Goal: Task Accomplishment & Management: Manage account settings

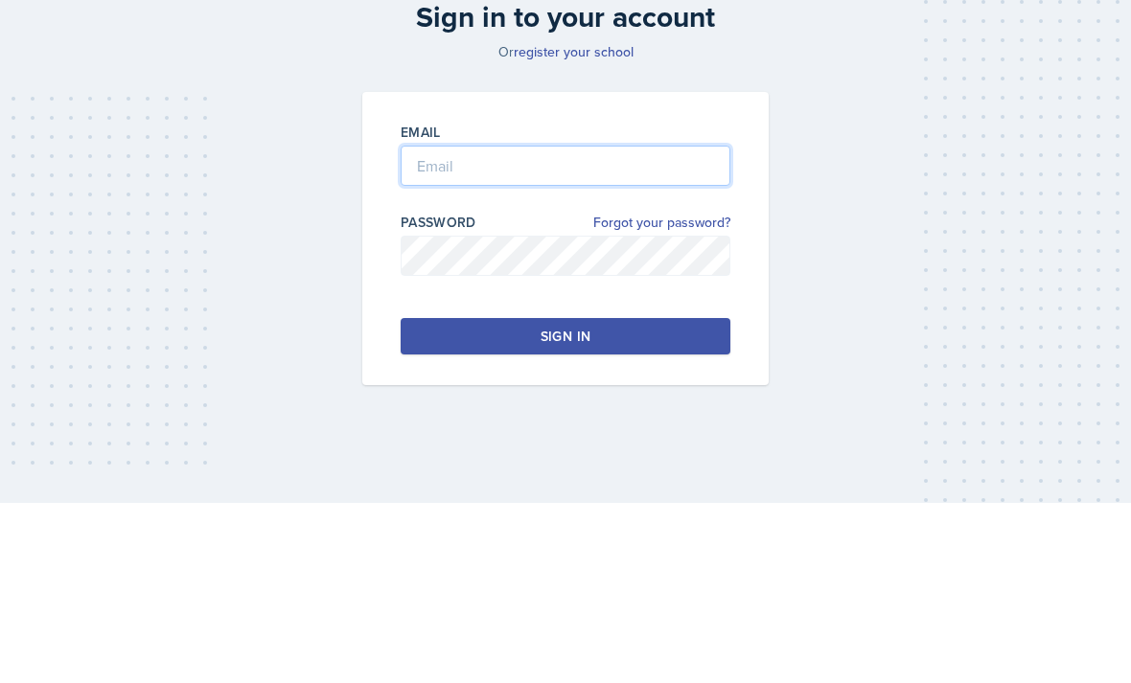
type input "[EMAIL_ADDRESS][DOMAIN_NAME]"
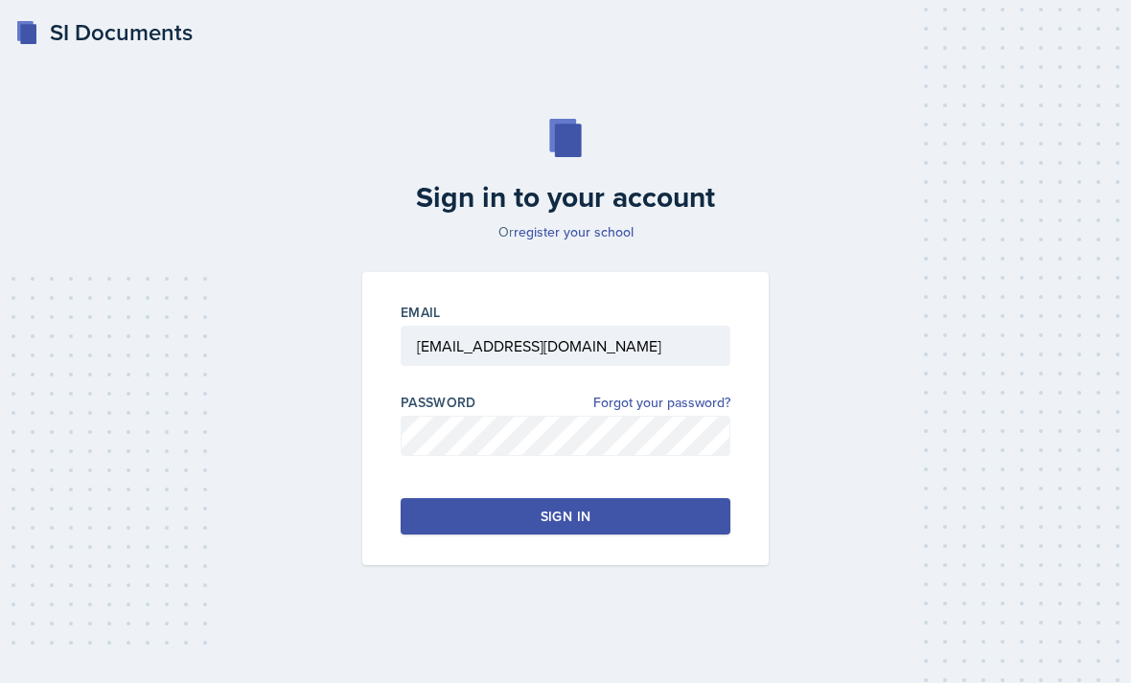
click at [439, 498] on button "Sign in" at bounding box center [566, 516] width 330 height 36
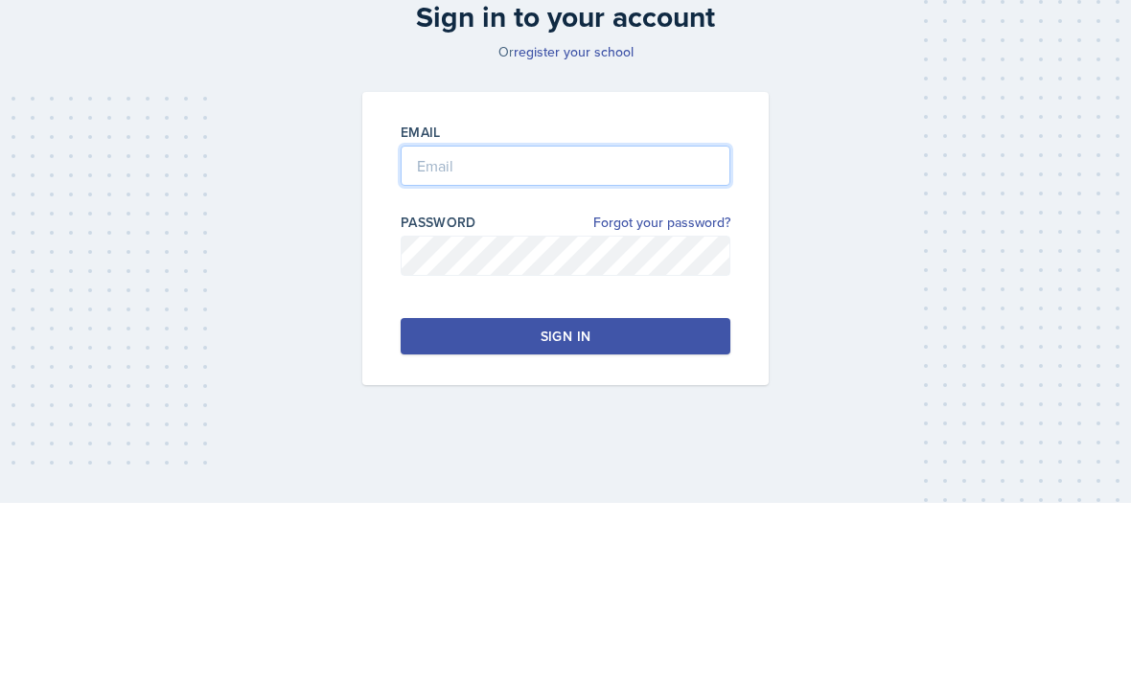
type input "[EMAIL_ADDRESS][DOMAIN_NAME]"
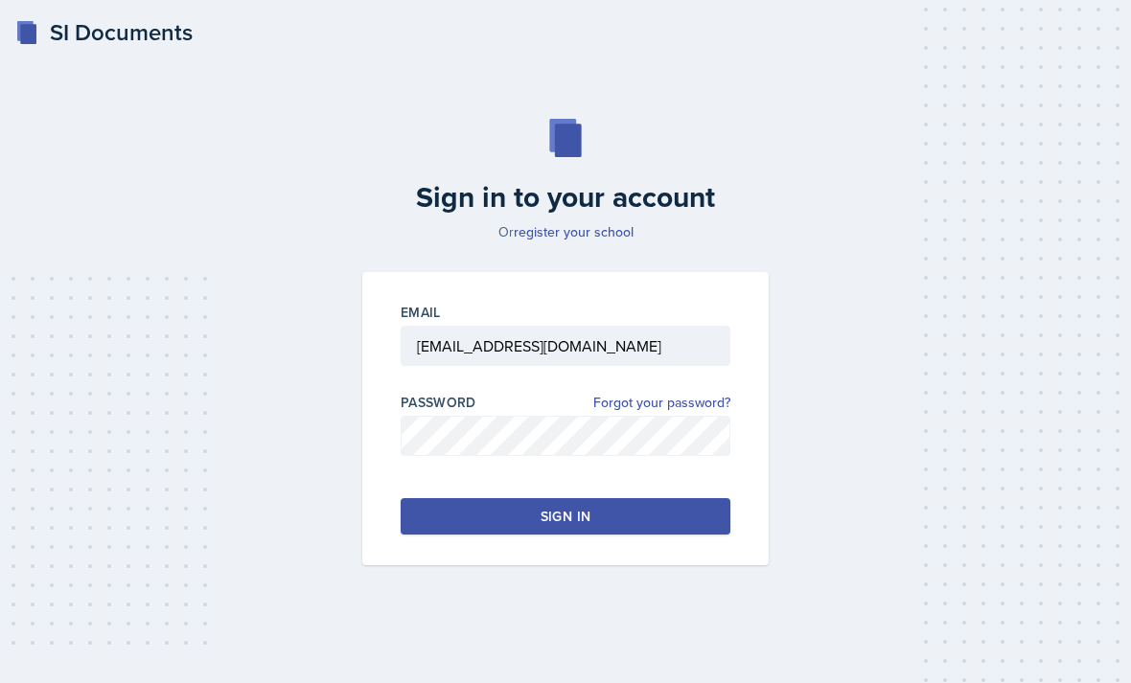
click at [462, 500] on button "Sign in" at bounding box center [566, 516] width 330 height 36
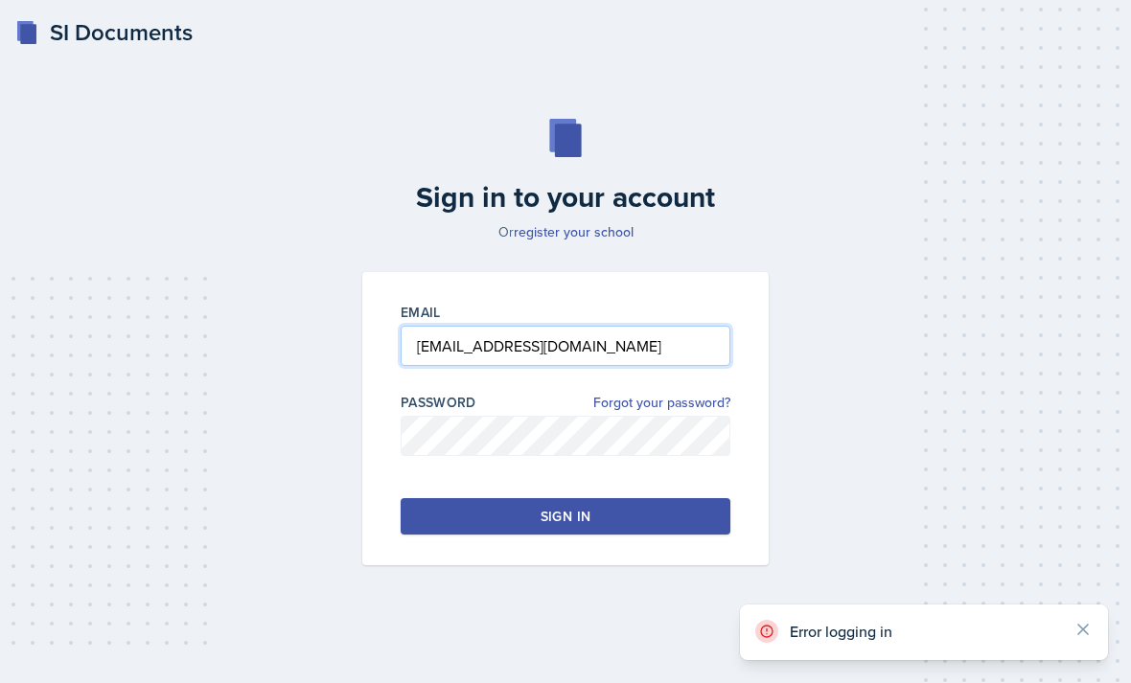
click at [642, 328] on input "[EMAIL_ADDRESS][DOMAIN_NAME]" at bounding box center [566, 346] width 330 height 40
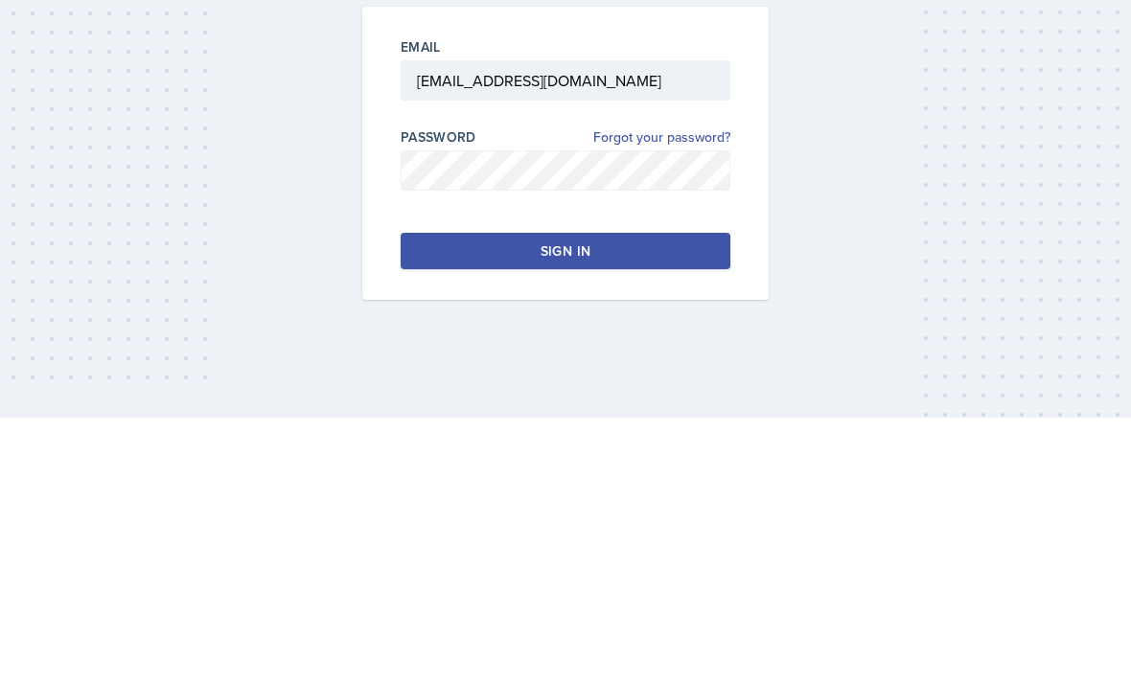
click at [697, 393] on link "Forgot your password?" at bounding box center [661, 403] width 137 height 20
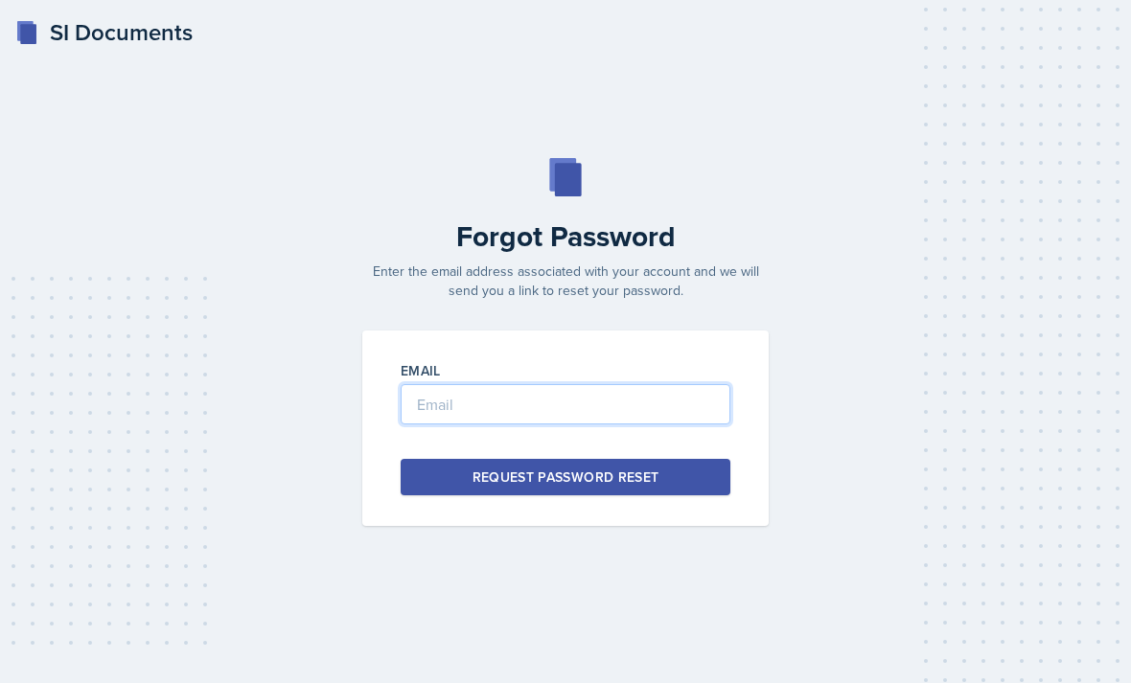
click at [634, 384] on input "email" at bounding box center [566, 404] width 330 height 40
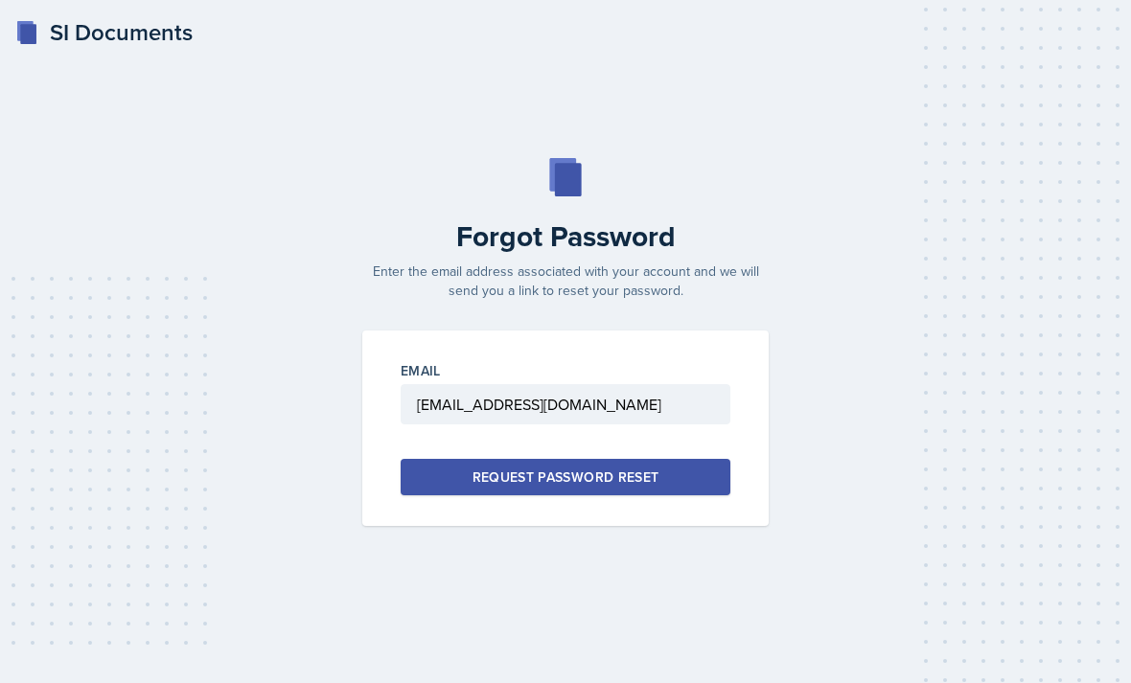
click at [453, 459] on button "Request Password Reset" at bounding box center [566, 477] width 330 height 36
click at [491, 384] on input "[EMAIL_ADDRESS][DOMAIN_NAME]" at bounding box center [566, 404] width 330 height 40
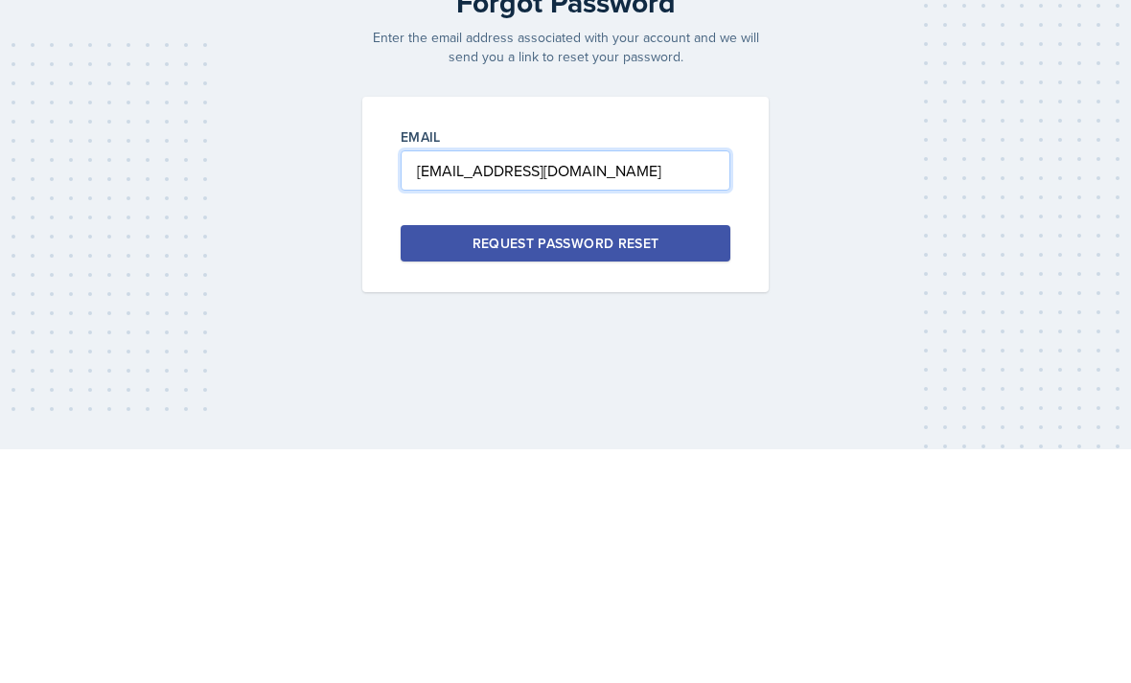
click at [619, 384] on input "[EMAIL_ADDRESS][DOMAIN_NAME]" at bounding box center [566, 404] width 330 height 40
click at [628, 384] on input "[EMAIL_ADDRESS][DOMAIN_NAME]" at bounding box center [566, 404] width 330 height 40
type input "[EMAIL_ADDRESS][DOMAIN_NAME]"
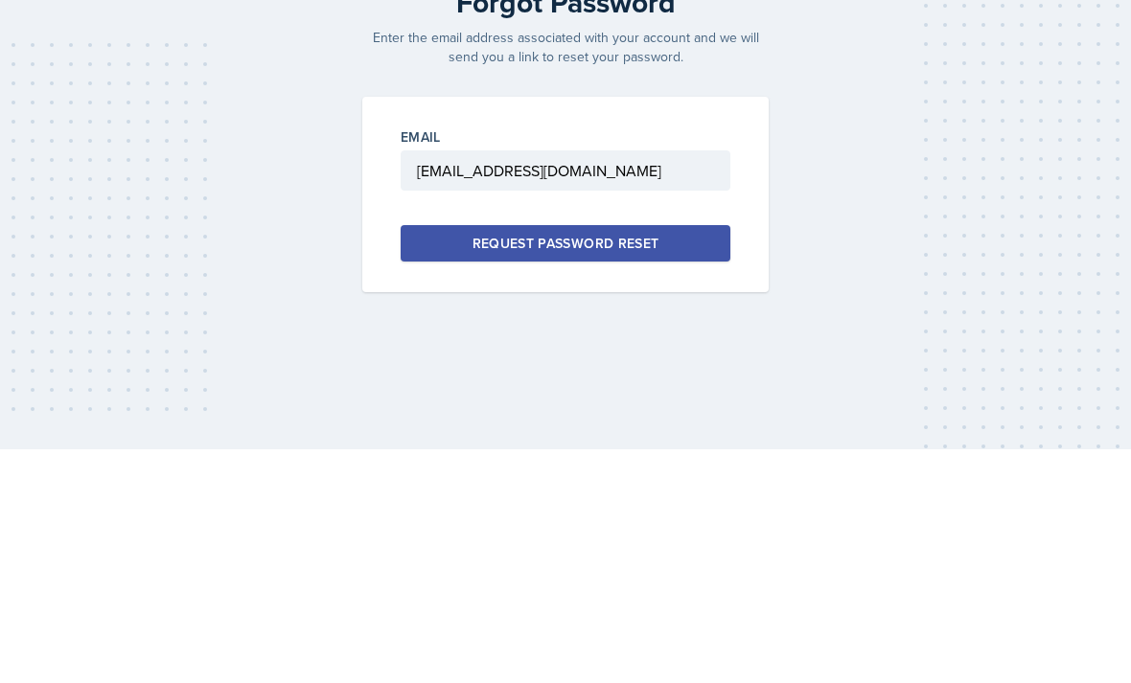
click at [528, 468] on div "Request Password Reset" at bounding box center [566, 477] width 187 height 19
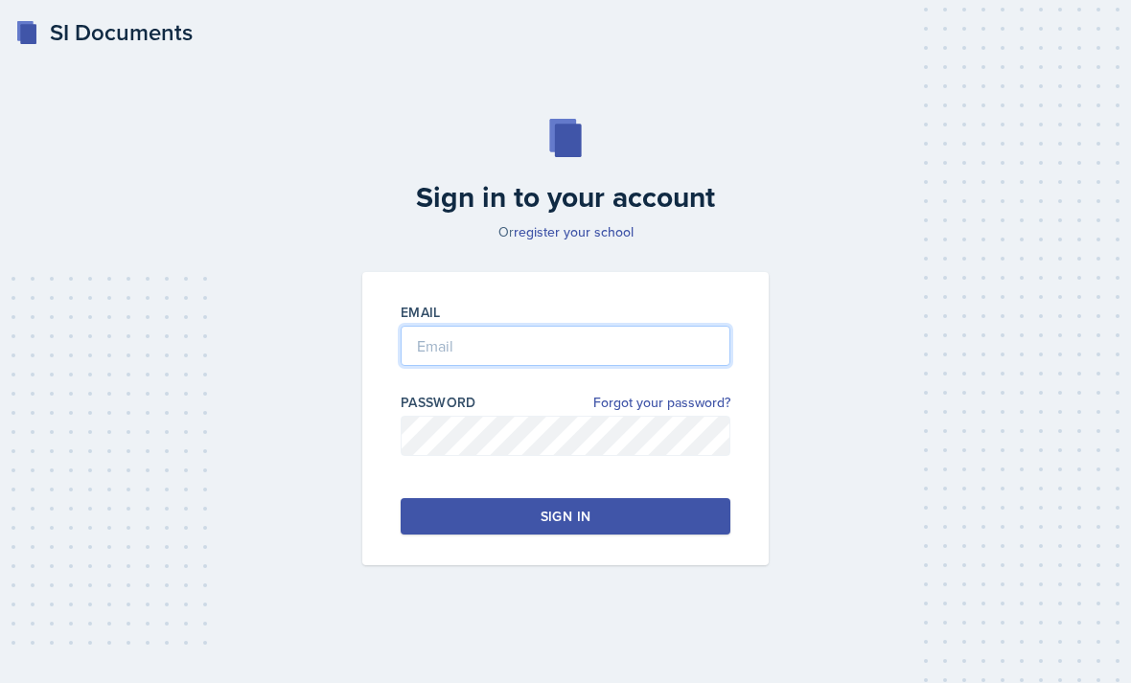
click at [426, 366] on input "email" at bounding box center [566, 346] width 330 height 40
click at [520, 326] on input "[EMAIL_ADDRESS][DOMAIN_NAME]" at bounding box center [566, 346] width 330 height 40
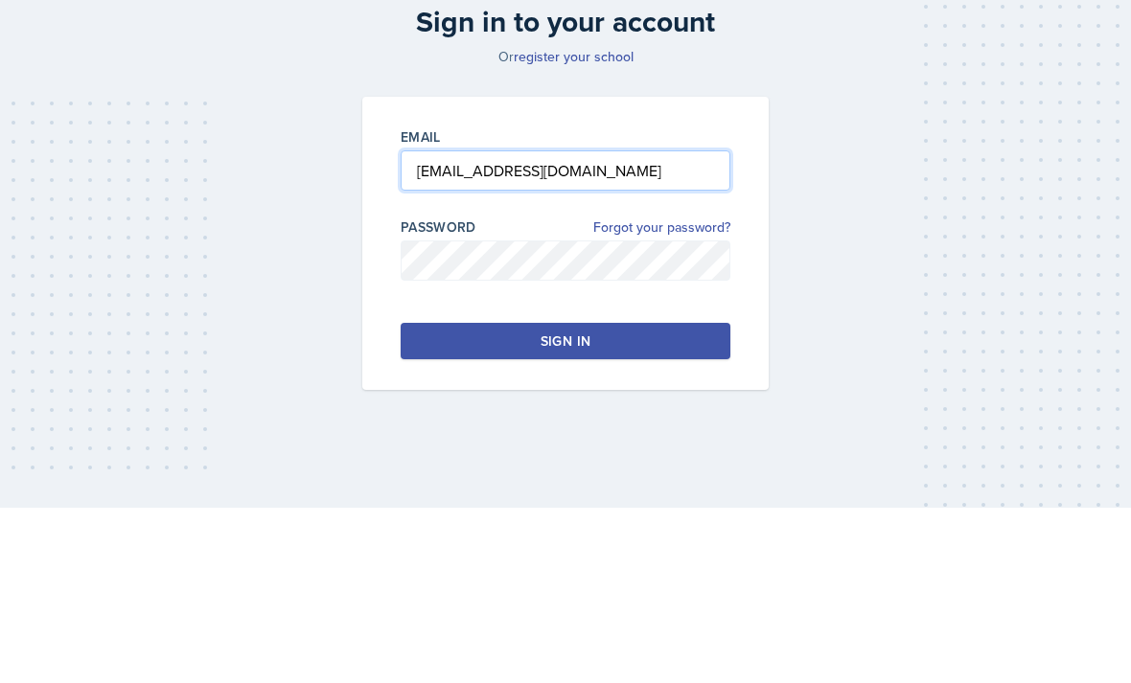
click at [444, 326] on input "[EMAIL_ADDRESS][DOMAIN_NAME]" at bounding box center [566, 346] width 330 height 40
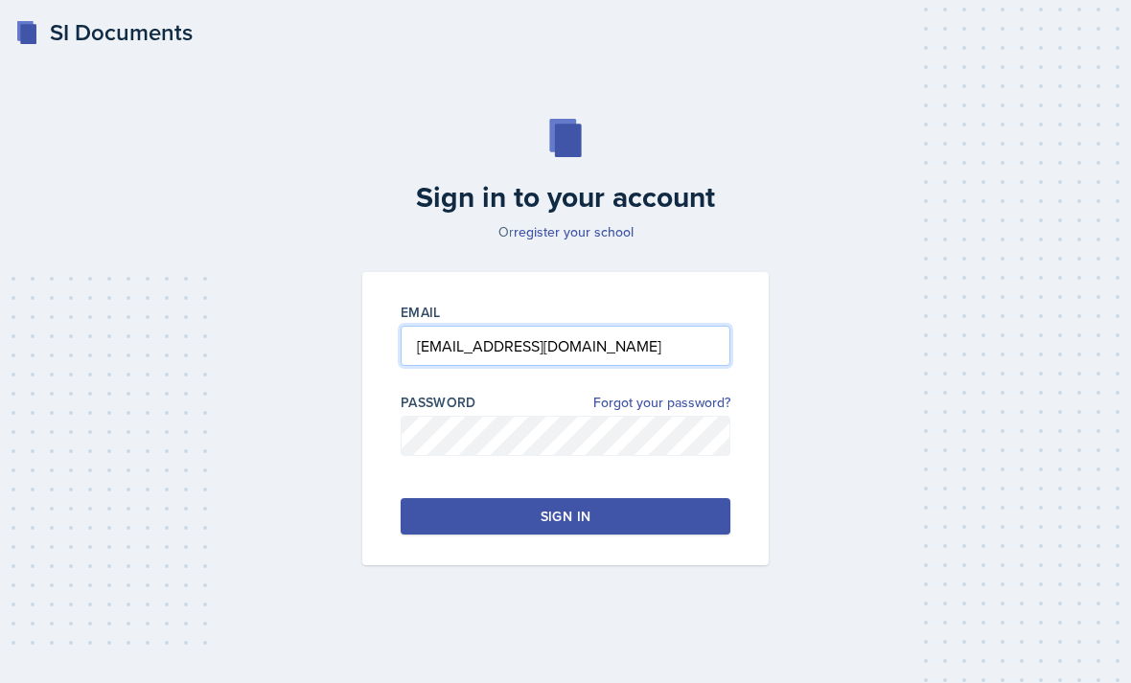
type input "[EMAIL_ADDRESS][DOMAIN_NAME]"
click at [451, 498] on button "Sign in" at bounding box center [566, 516] width 330 height 36
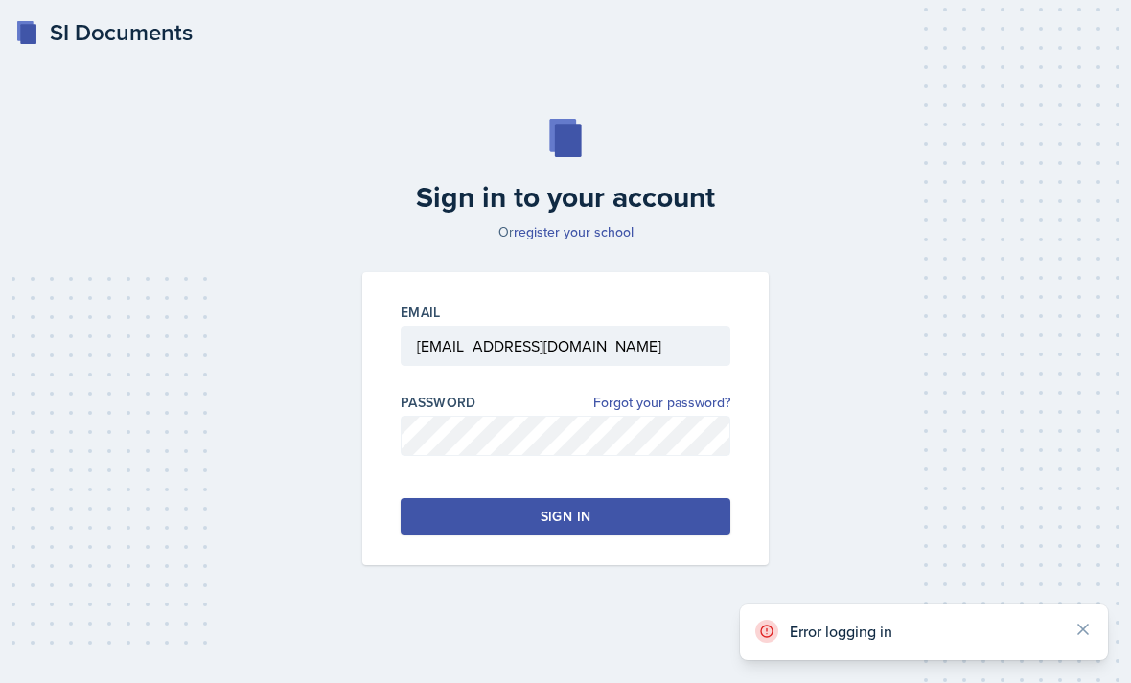
click at [237, 348] on div "Sign in to your account Or register your school Email [EMAIL_ADDRESS][DOMAIN_NA…" at bounding box center [565, 342] width 1085 height 569
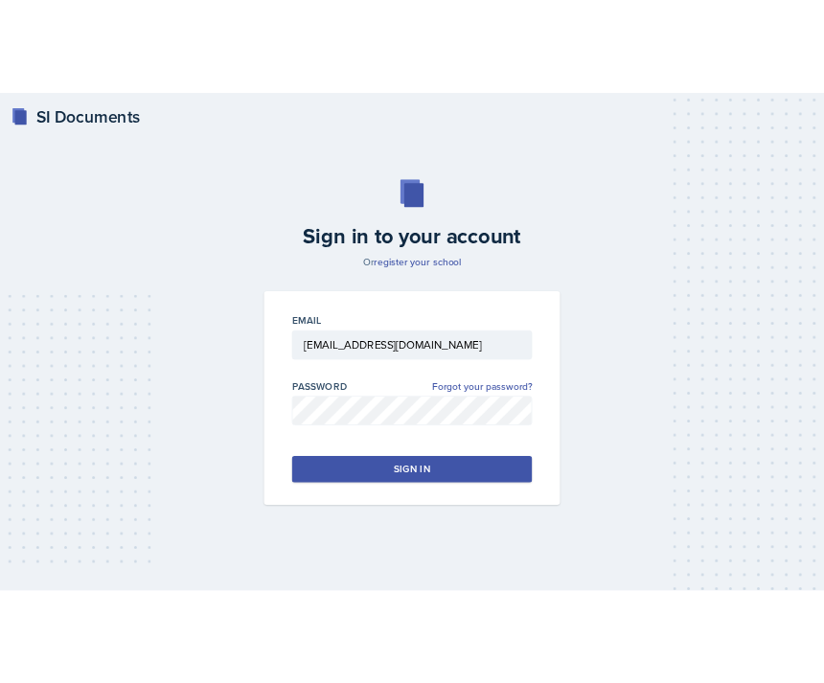
scroll to position [0, 0]
